Goal: Find specific page/section: Find specific page/section

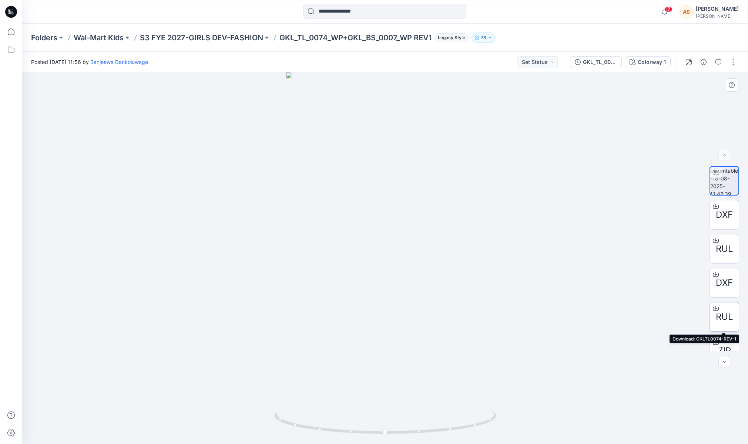
scroll to position [49, 0]
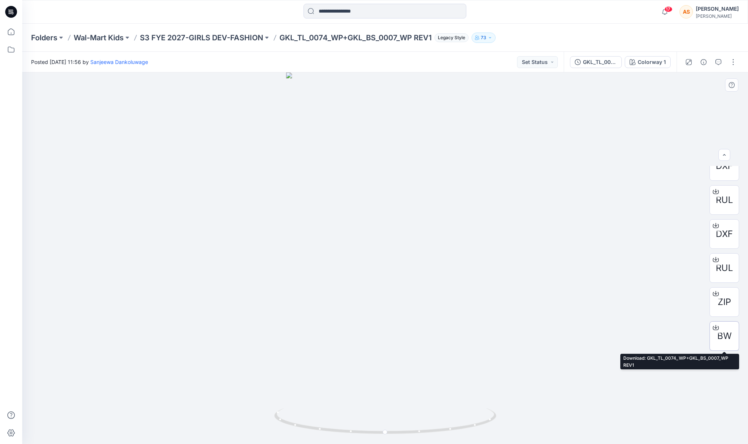
click at [722, 338] on span "BW" at bounding box center [724, 336] width 14 height 13
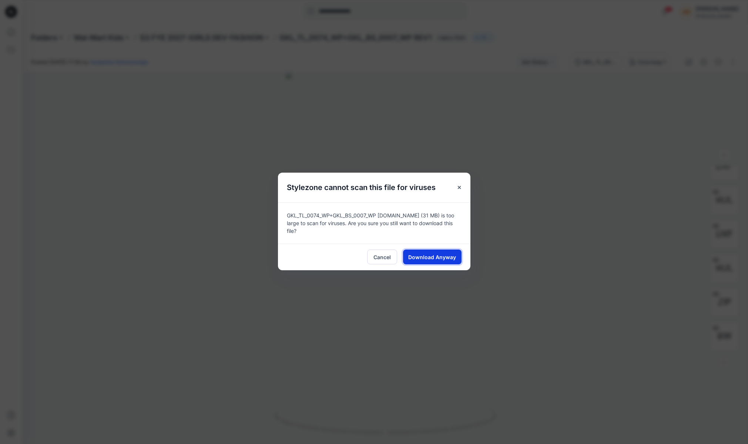
click at [425, 253] on span "Download Anyway" at bounding box center [432, 257] width 48 height 8
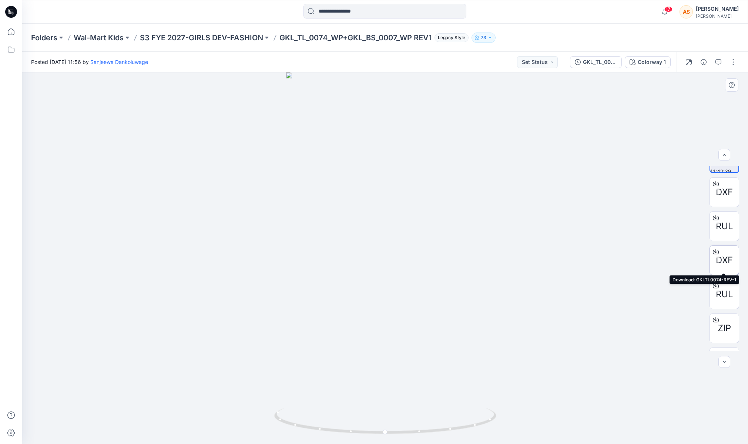
scroll to position [0, 0]
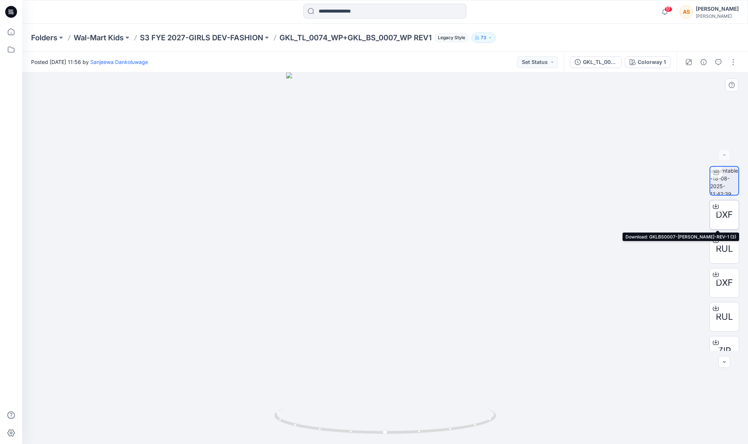
click at [726, 210] on span "DXF" at bounding box center [724, 214] width 17 height 13
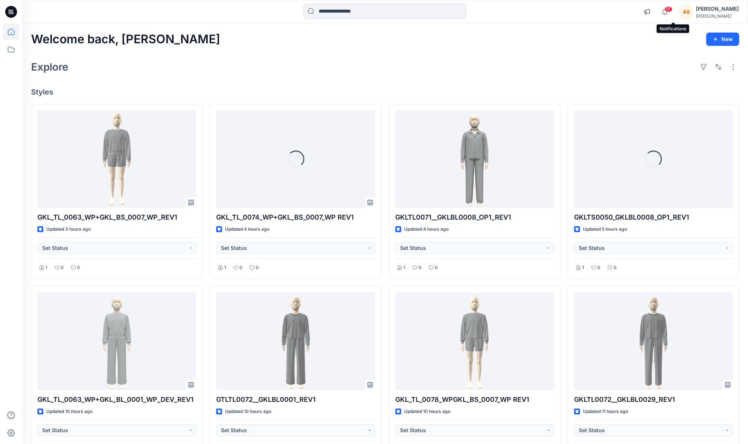
click at [672, 8] on span "17" at bounding box center [668, 9] width 8 height 6
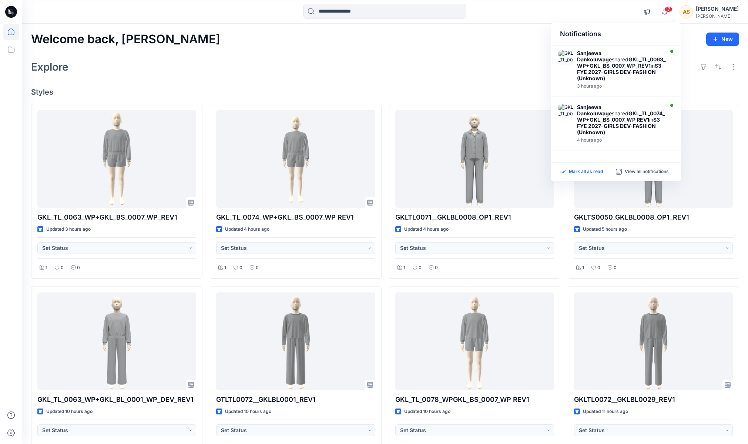
click at [577, 169] on p "Mark all as read" at bounding box center [586, 172] width 34 height 7
click at [480, 80] on div "Welcome back, [PERSON_NAME] New Explore Styles GKL_TL_0063_WP+GKL_BS_0007_WP_RE…" at bounding box center [385, 352] width 726 height 656
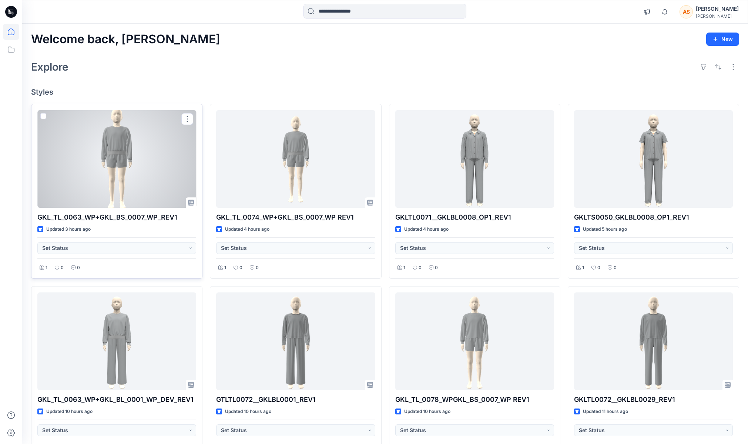
click at [98, 168] on div at bounding box center [116, 159] width 159 height 98
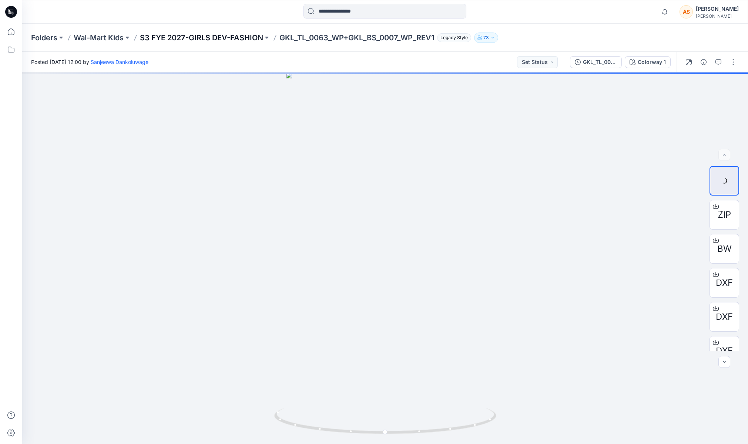
click at [201, 34] on p "S3 FYE 2027-GIRLS DEV-FASHION" at bounding box center [201, 38] width 123 height 10
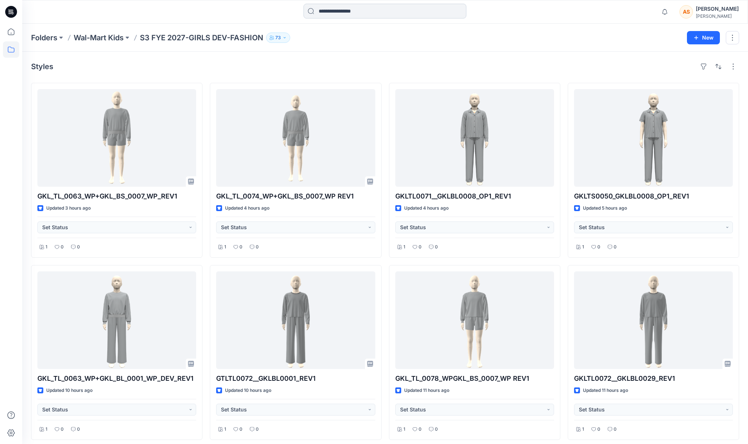
click at [379, 12] on input at bounding box center [384, 11] width 163 height 15
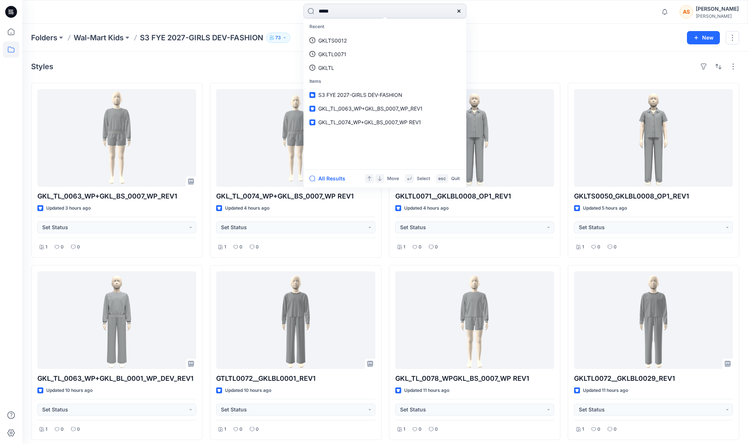
type input "******"
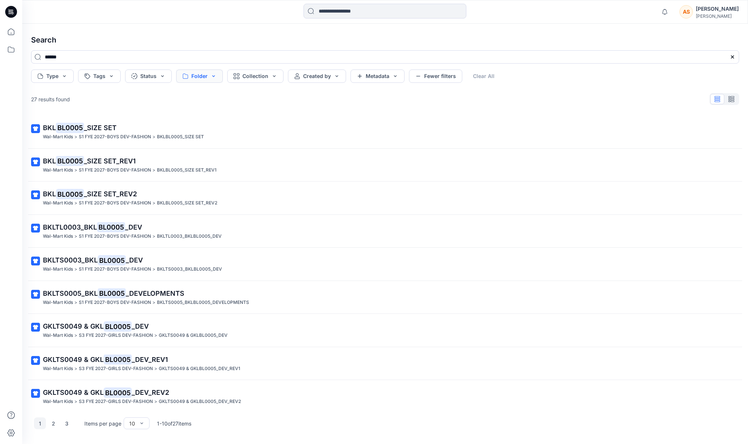
click at [205, 74] on button "Folder" at bounding box center [199, 76] width 47 height 13
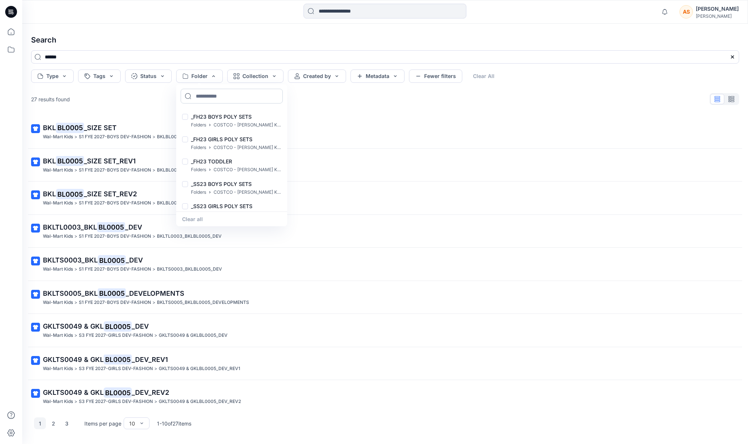
click at [253, 98] on input at bounding box center [232, 96] width 102 height 15
type input "*"
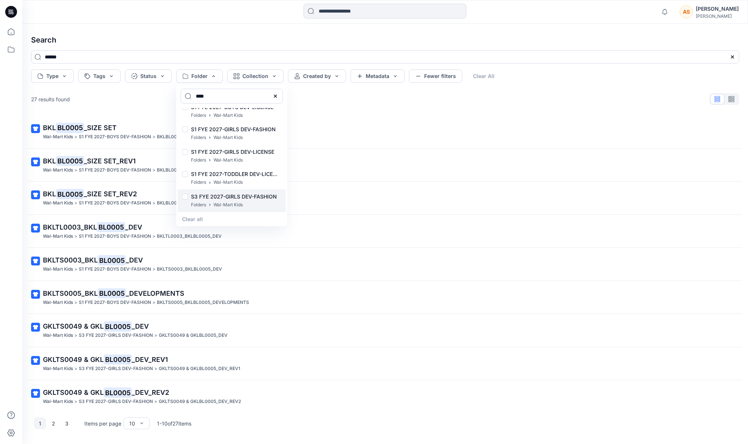
type input "****"
click at [269, 204] on div "Folders Wal-Mart Kids" at bounding box center [234, 205] width 86 height 8
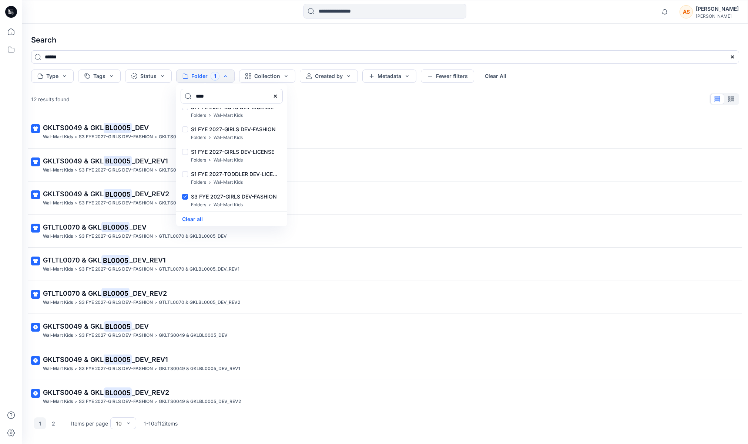
click at [173, 21] on div "Notifications [PERSON_NAME] shared GKL_TL_0063_WP+GKL_BS_0007_WP_REV1 in S3 FYE…" at bounding box center [385, 12] width 726 height 24
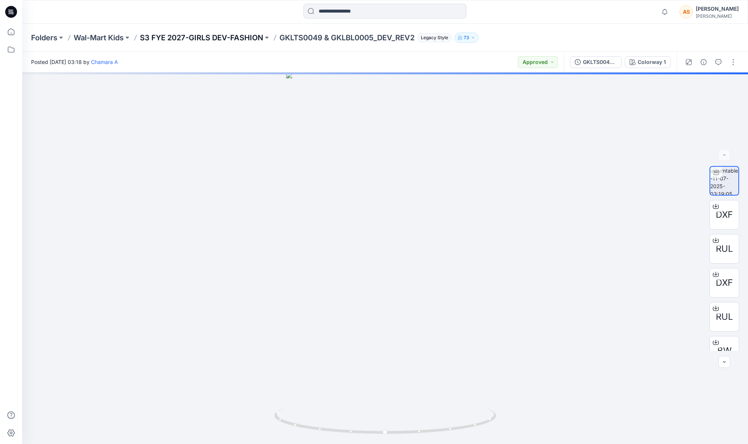
click at [245, 42] on p "S3 FYE 2027-GIRLS DEV-FASHION" at bounding box center [201, 38] width 123 height 10
